Goal: Task Accomplishment & Management: Use online tool/utility

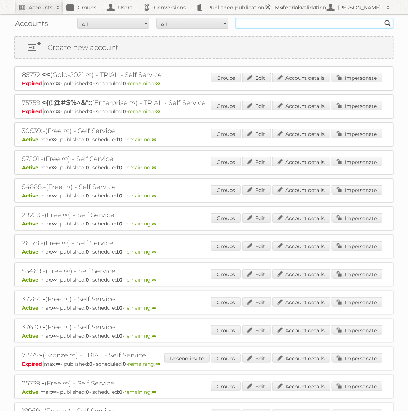
click at [277, 24] on input "text" at bounding box center [314, 23] width 158 height 11
type input "Aldi Süd"
click at [382, 18] on input "Search" at bounding box center [387, 23] width 11 height 11
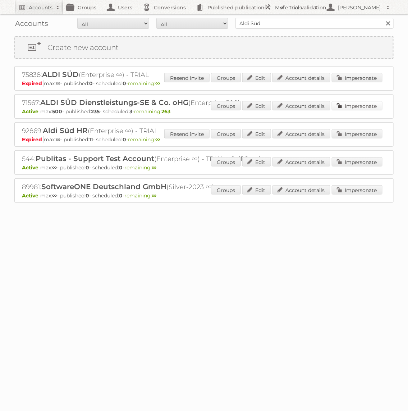
click at [341, 106] on link "Impersonate" at bounding box center [357, 105] width 51 height 9
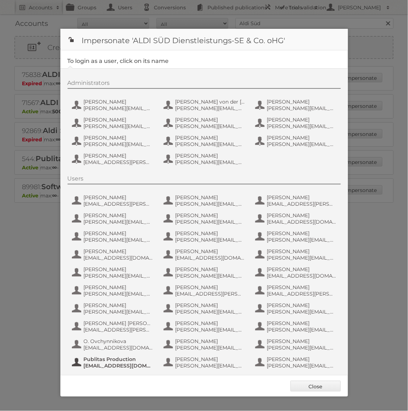
click at [139, 360] on span "Publitas Production" at bounding box center [119, 359] width 70 height 6
